Goal: Navigation & Orientation: Find specific page/section

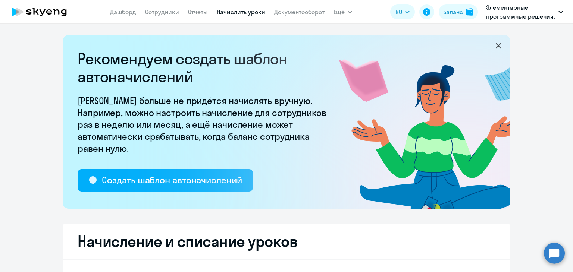
select select "10"
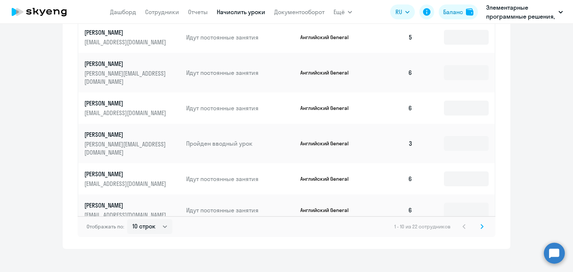
click at [270, 14] on nav "[PERSON_NAME] Отчеты Начислить уроки Документооборот" at bounding box center [217, 11] width 215 height 15
click at [276, 14] on link "Документооборот" at bounding box center [299, 11] width 50 height 7
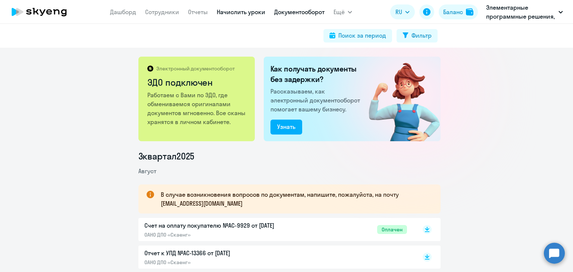
click at [249, 12] on link "Начислить уроки" at bounding box center [241, 11] width 49 height 7
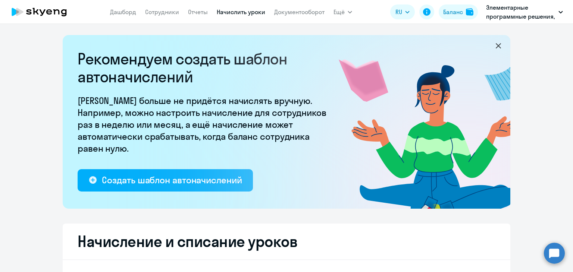
select select "10"
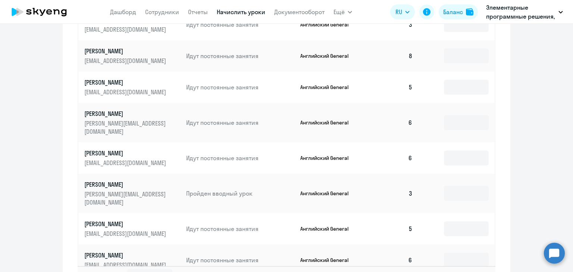
scroll to position [485, 0]
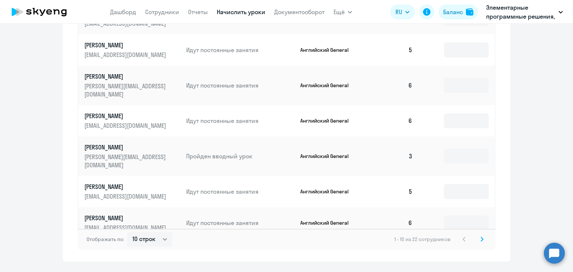
click at [484, 230] on div "Отображать по: 10 строк 30 строк 50 строк 1 - 10 из 22 сотрудников" at bounding box center [287, 239] width 418 height 21
click at [482, 235] on svg-icon at bounding box center [482, 239] width 9 height 9
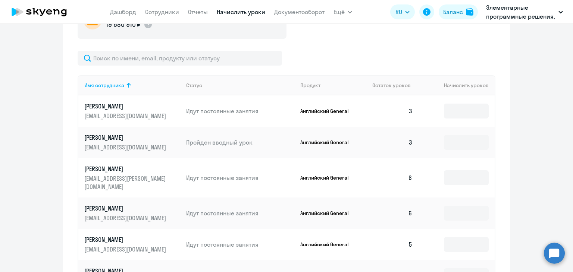
scroll to position [498, 0]
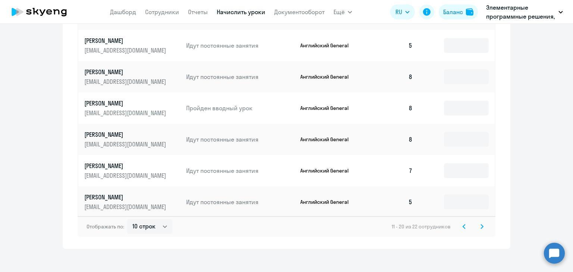
click at [481, 223] on svg-icon at bounding box center [482, 226] width 9 height 9
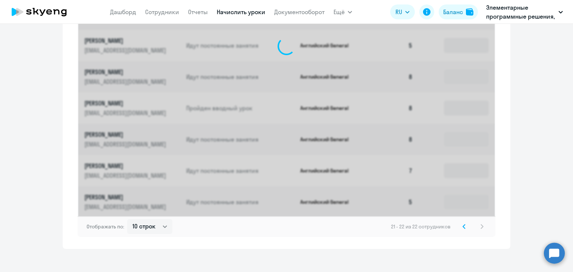
scroll to position [276, 0]
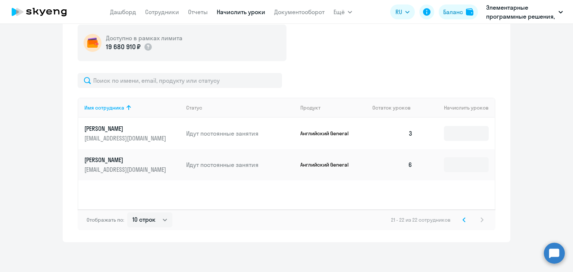
click at [466, 220] on svg-icon at bounding box center [464, 220] width 9 height 9
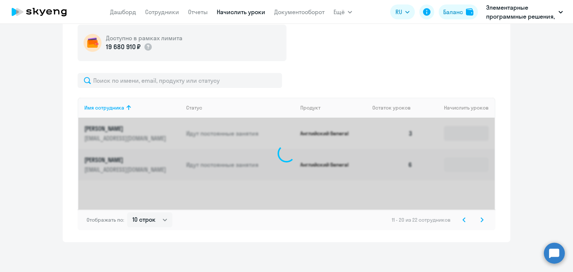
click at [466, 220] on svg-icon at bounding box center [464, 220] width 9 height 9
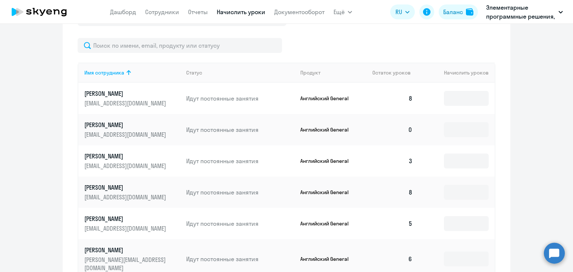
scroll to position [162, 0]
